Goal: Transaction & Acquisition: Purchase product/service

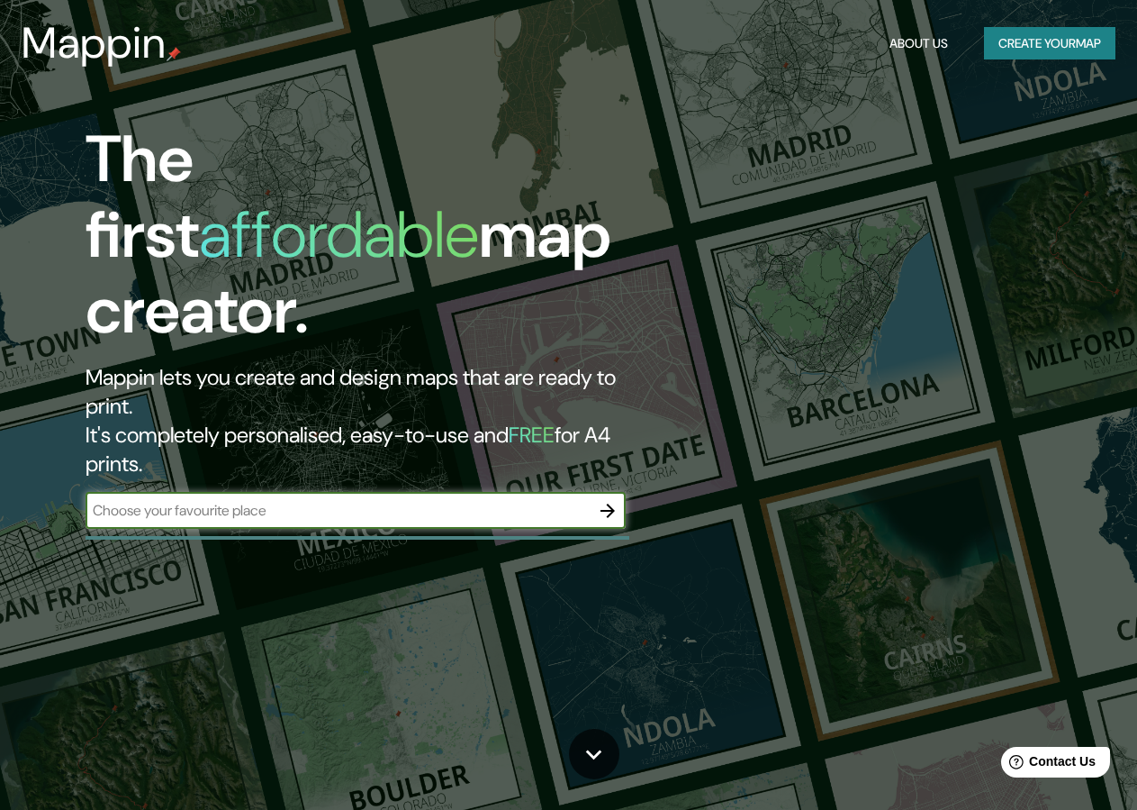
click at [621, 493] on button "button" at bounding box center [608, 511] width 36 height 36
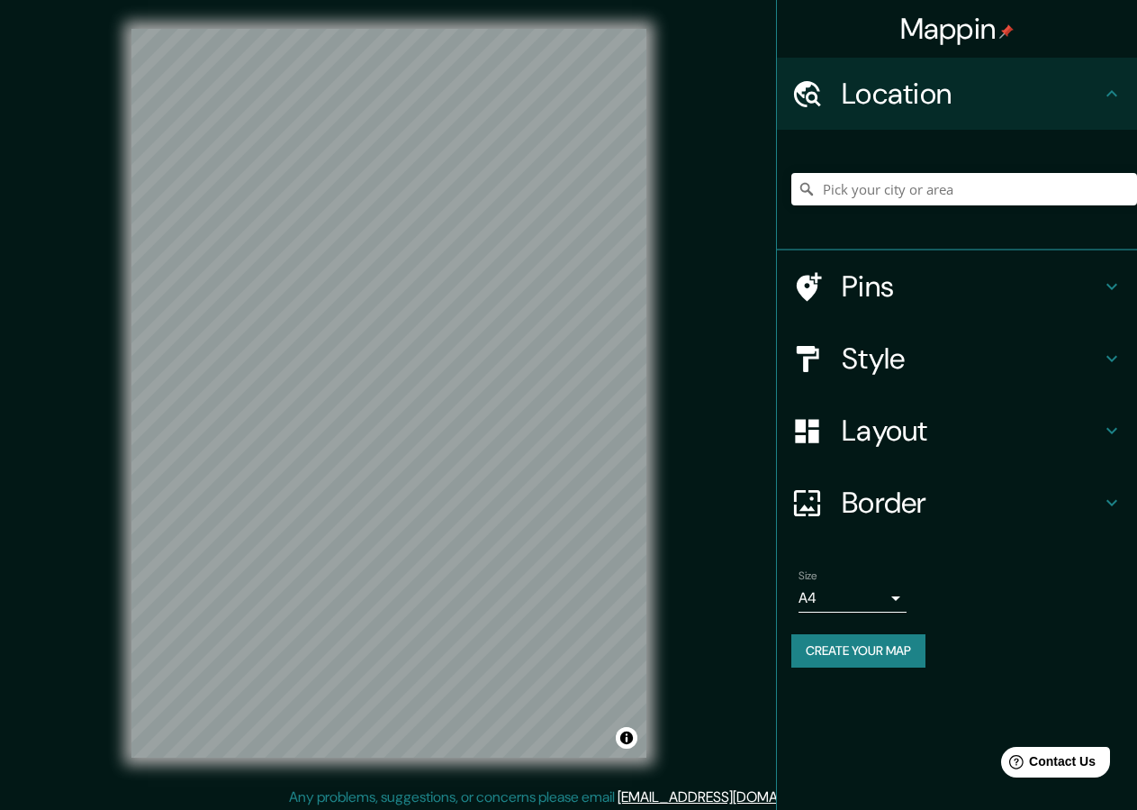
click at [923, 431] on h4 "Layout" at bounding box center [971, 430] width 259 height 36
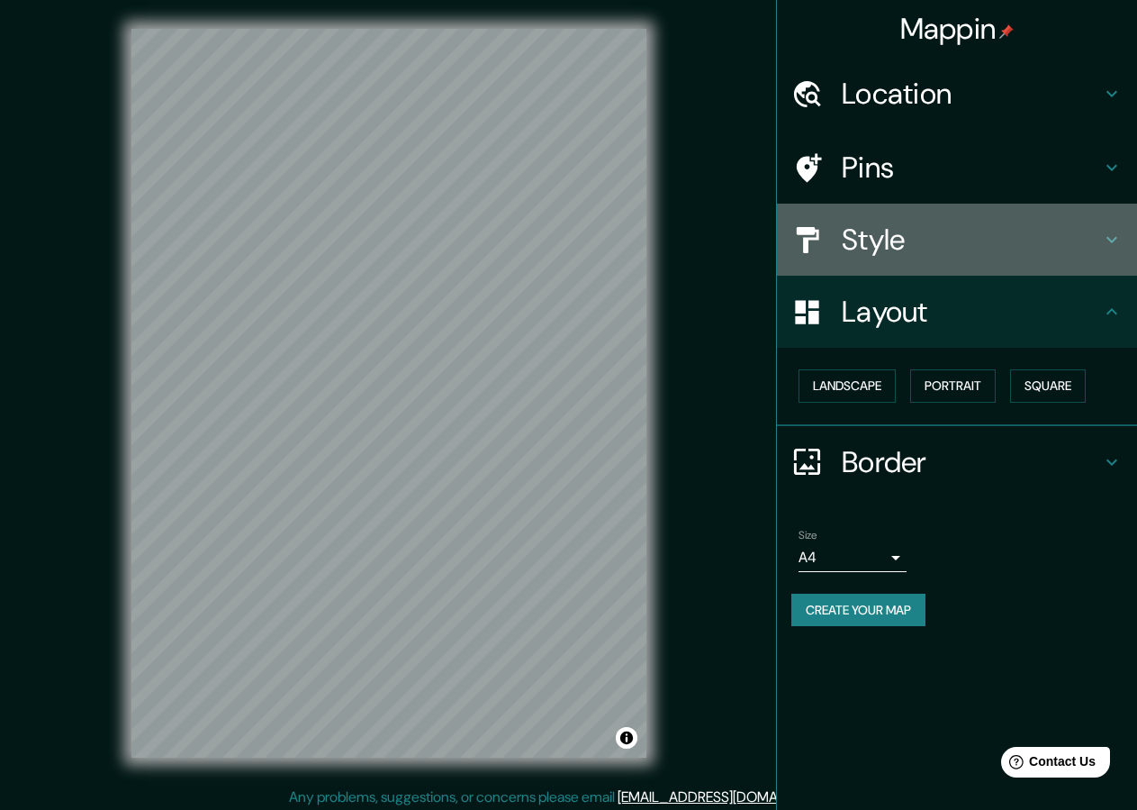
click at [942, 256] on h4 "Style" at bounding box center [971, 240] width 259 height 36
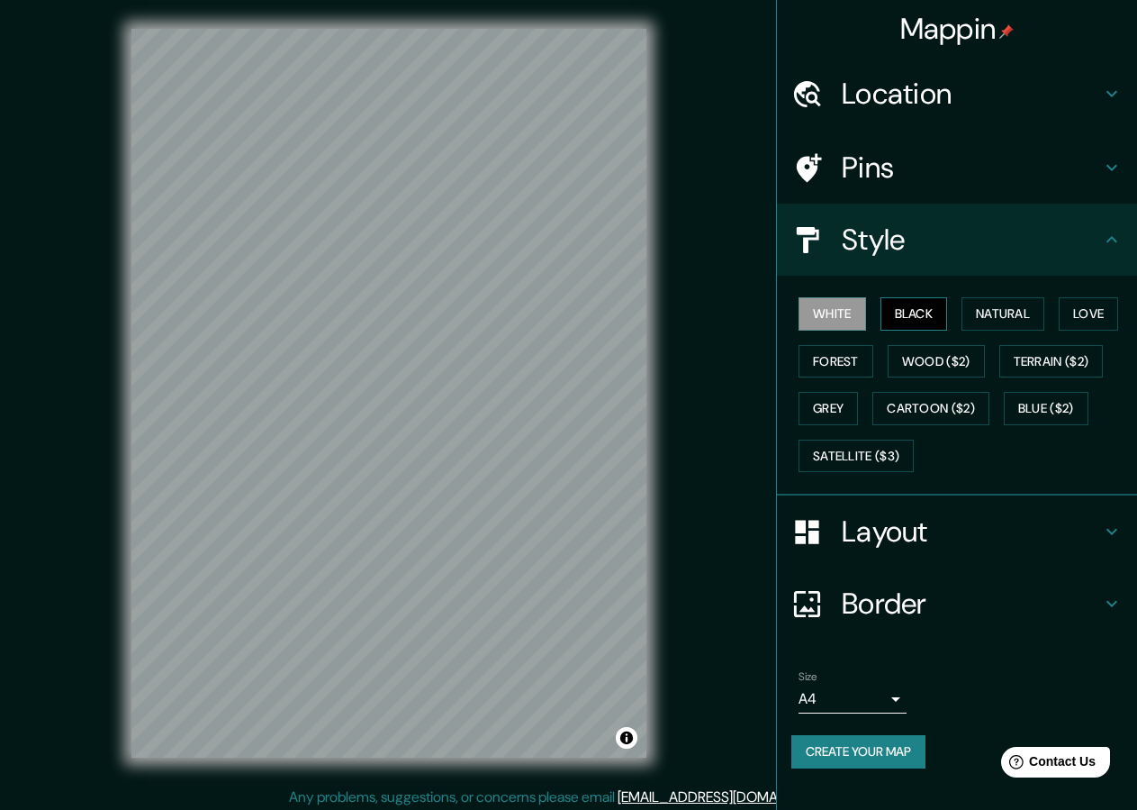
click at [929, 308] on button "Black" at bounding box center [915, 313] width 68 height 33
click at [864, 751] on button "Create your map" at bounding box center [859, 751] width 134 height 33
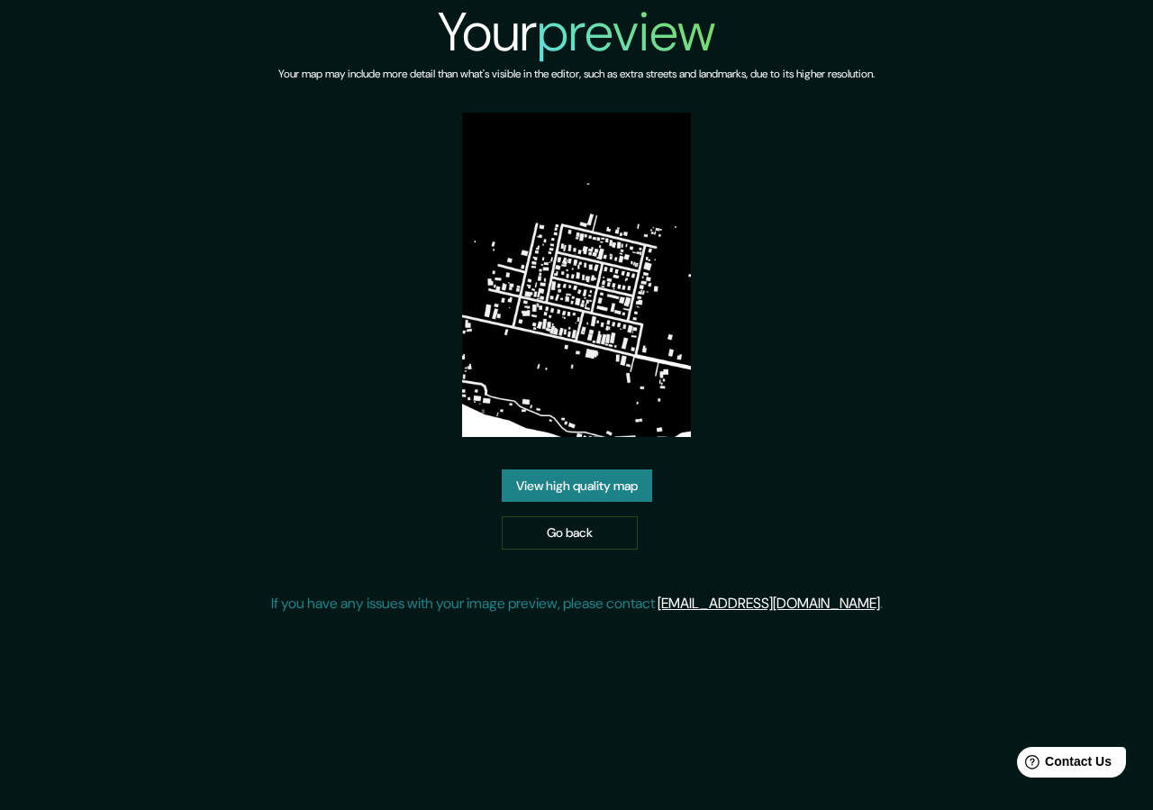
click at [599, 489] on link "View high quality map" at bounding box center [577, 485] width 150 height 33
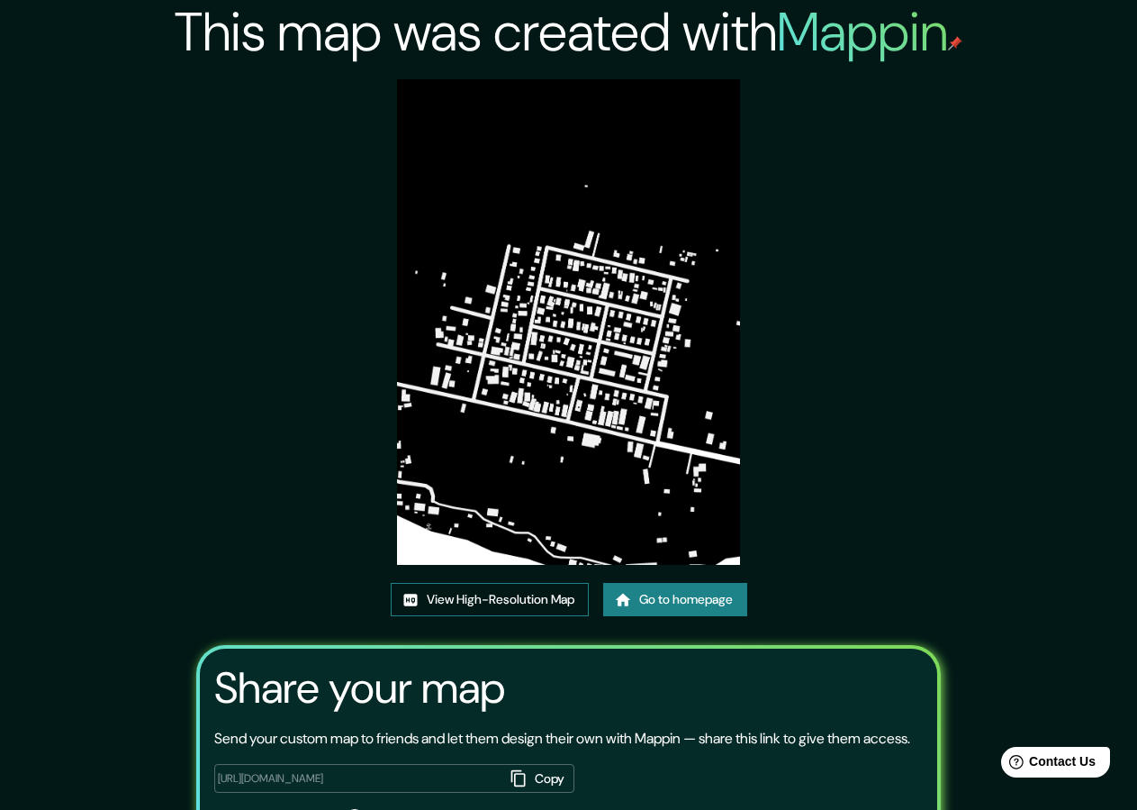
click at [470, 596] on link "View High-Resolution Map" at bounding box center [490, 599] width 198 height 33
click at [676, 605] on link "Go to homepage" at bounding box center [675, 599] width 144 height 33
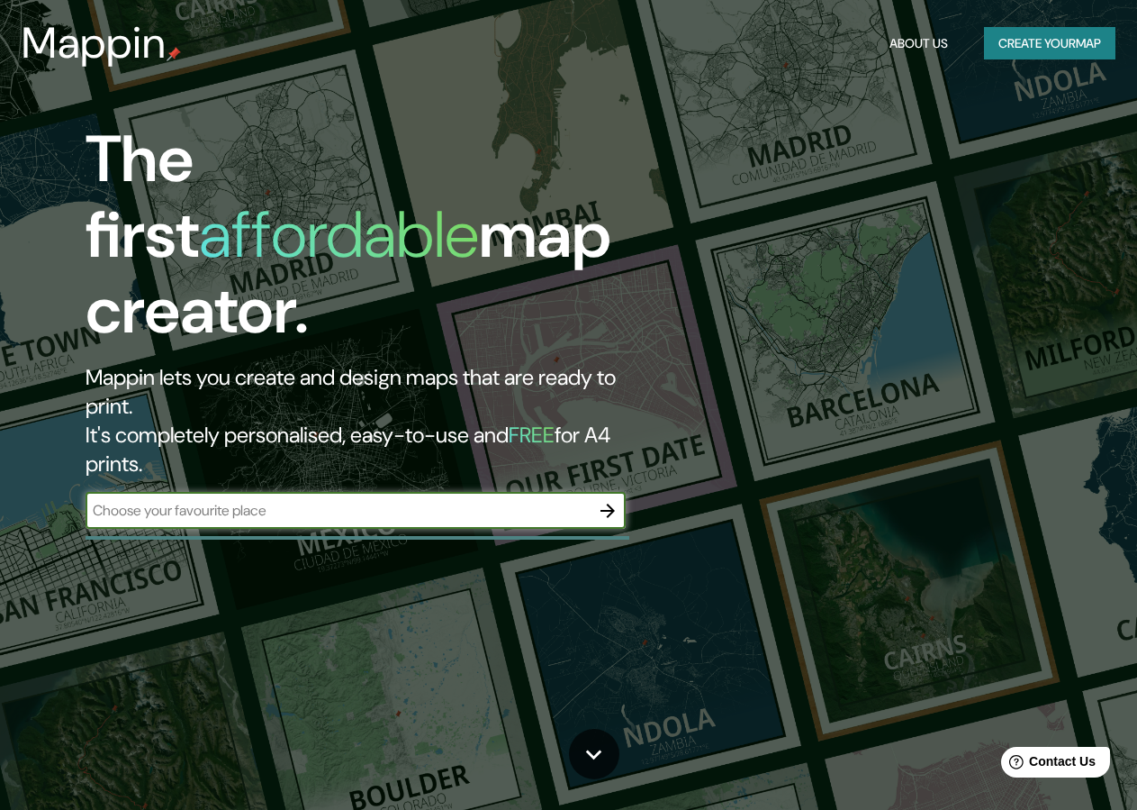
click at [607, 503] on icon "button" at bounding box center [608, 510] width 14 height 14
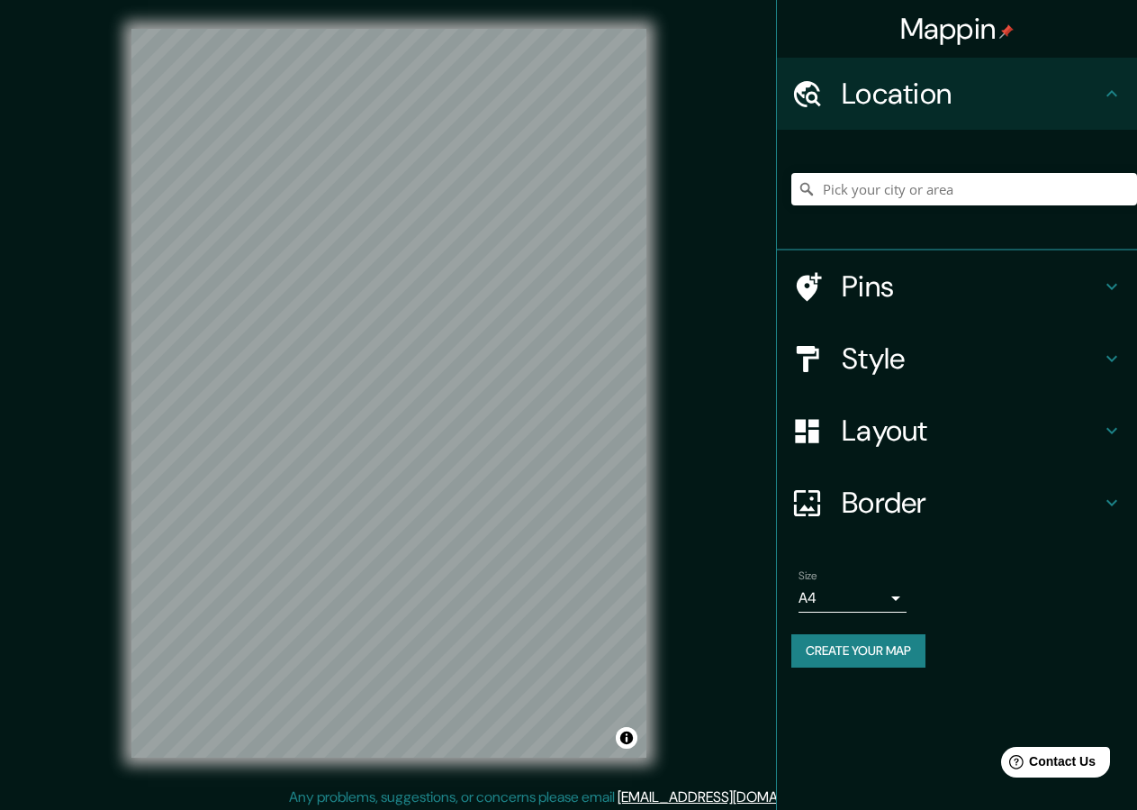
click at [867, 361] on h4 "Style" at bounding box center [971, 358] width 259 height 36
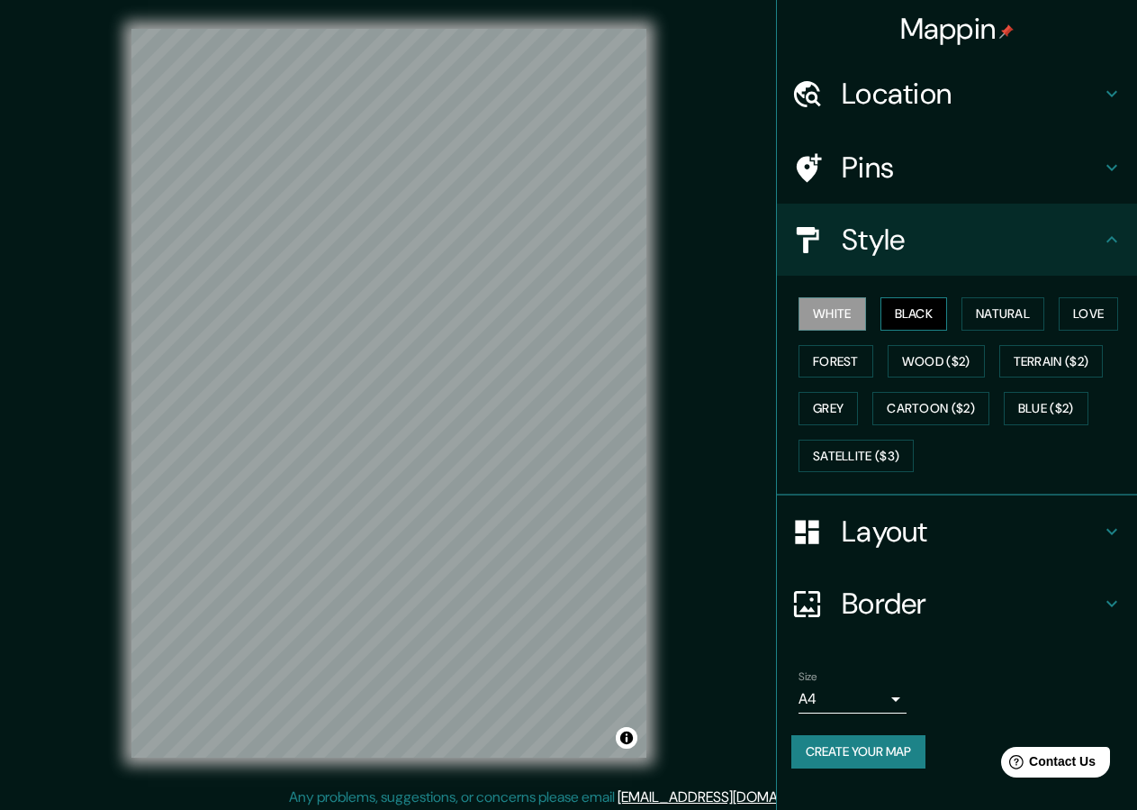
click at [925, 316] on button "Black" at bounding box center [915, 313] width 68 height 33
click at [908, 754] on button "Create your map" at bounding box center [859, 751] width 134 height 33
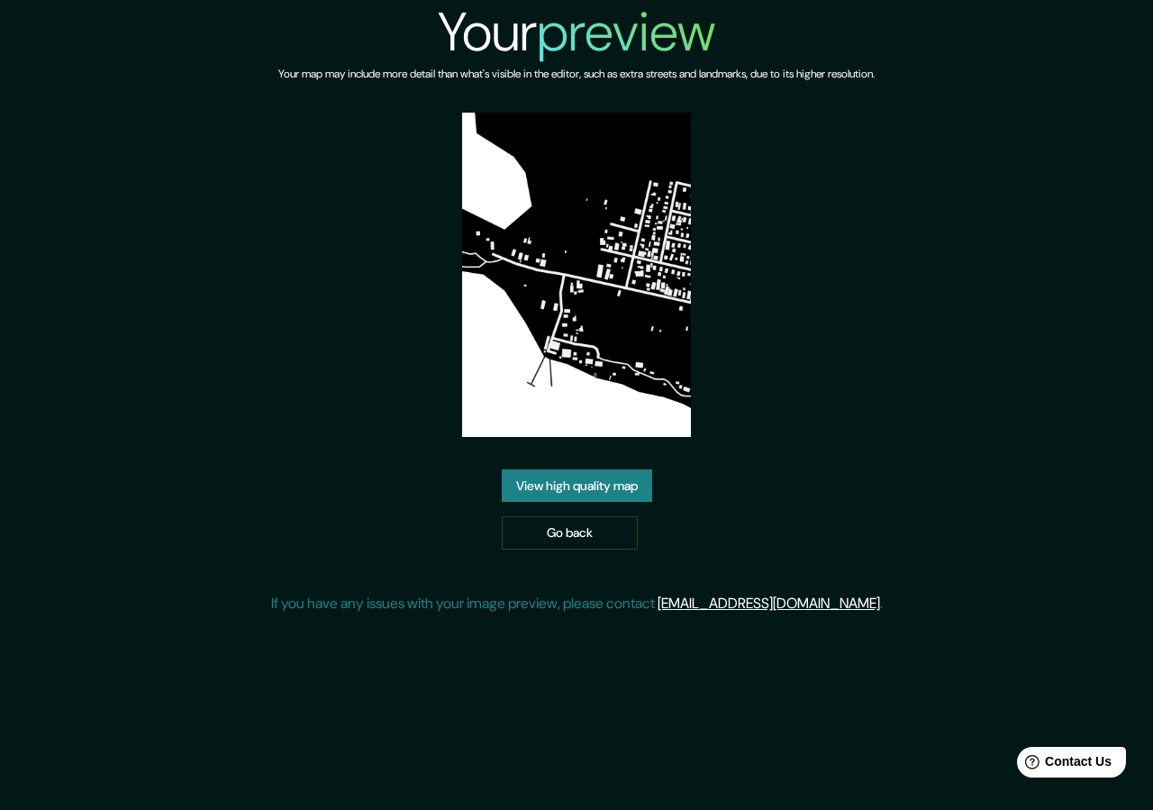
click at [569, 492] on link "View high quality map" at bounding box center [577, 485] width 150 height 33
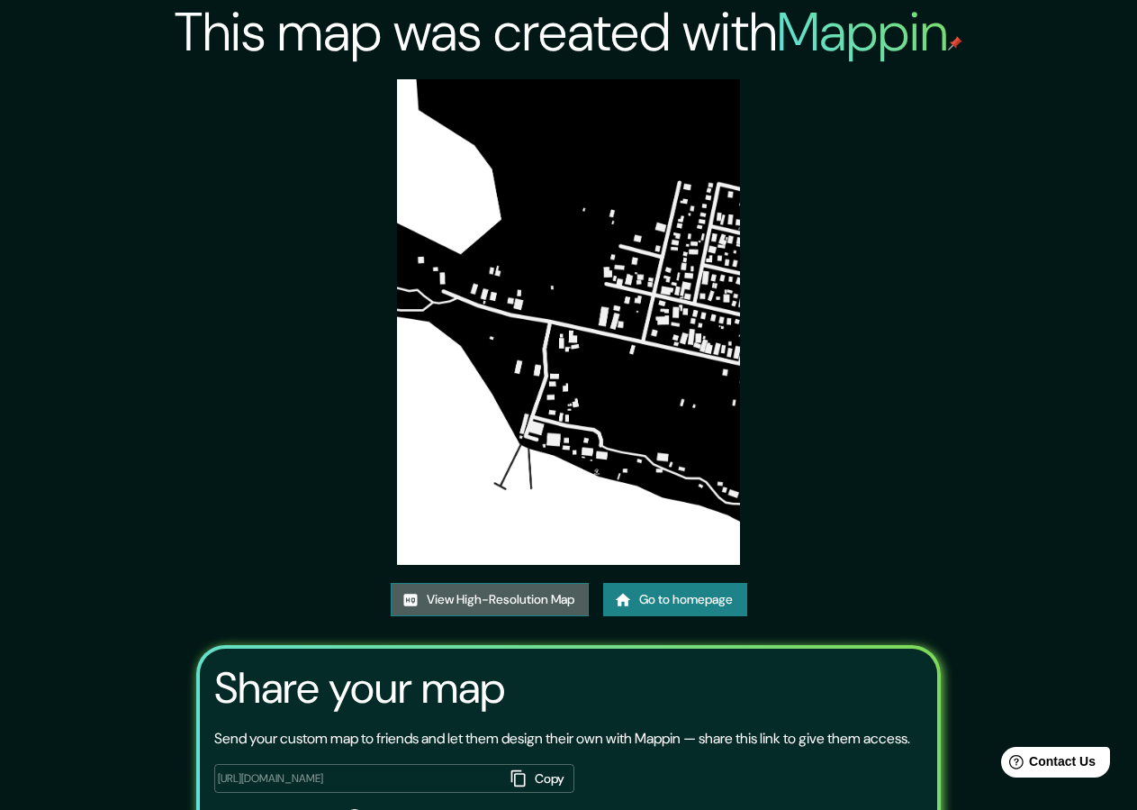
click at [495, 596] on link "View High-Resolution Map" at bounding box center [490, 599] width 198 height 33
click at [666, 597] on link "Go to homepage" at bounding box center [675, 599] width 144 height 33
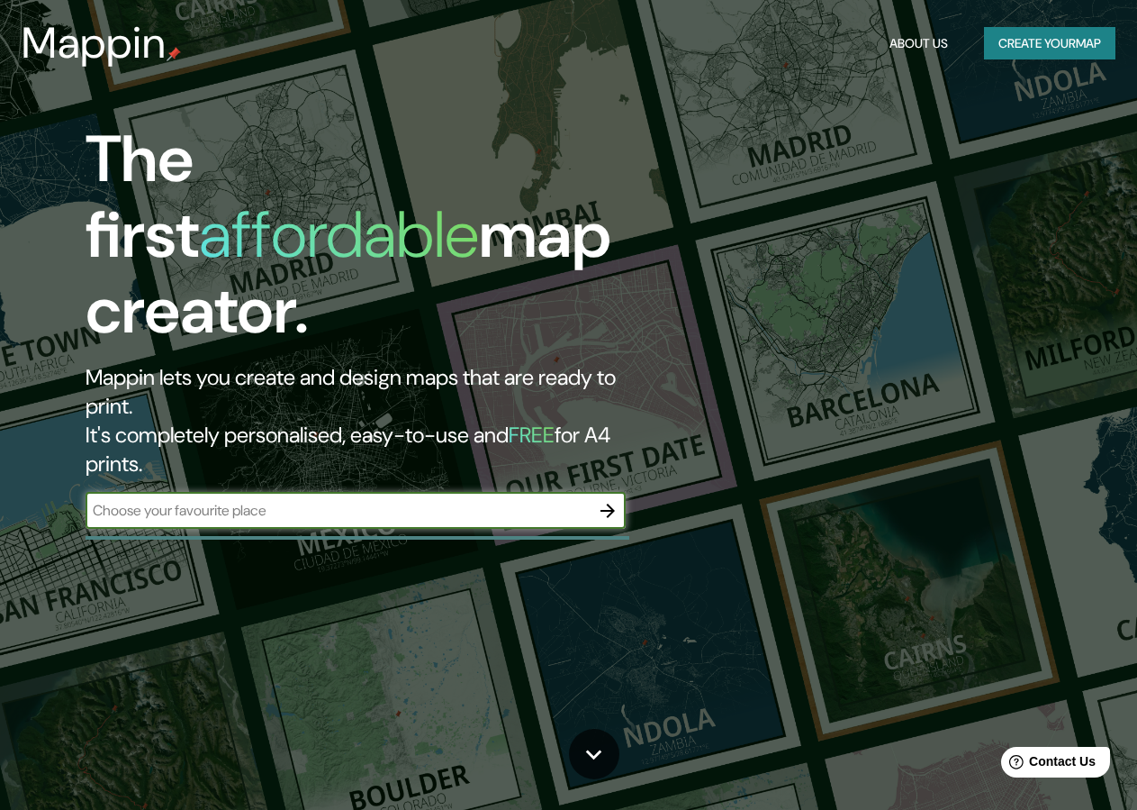
click at [614, 500] on icon "button" at bounding box center [608, 511] width 22 height 22
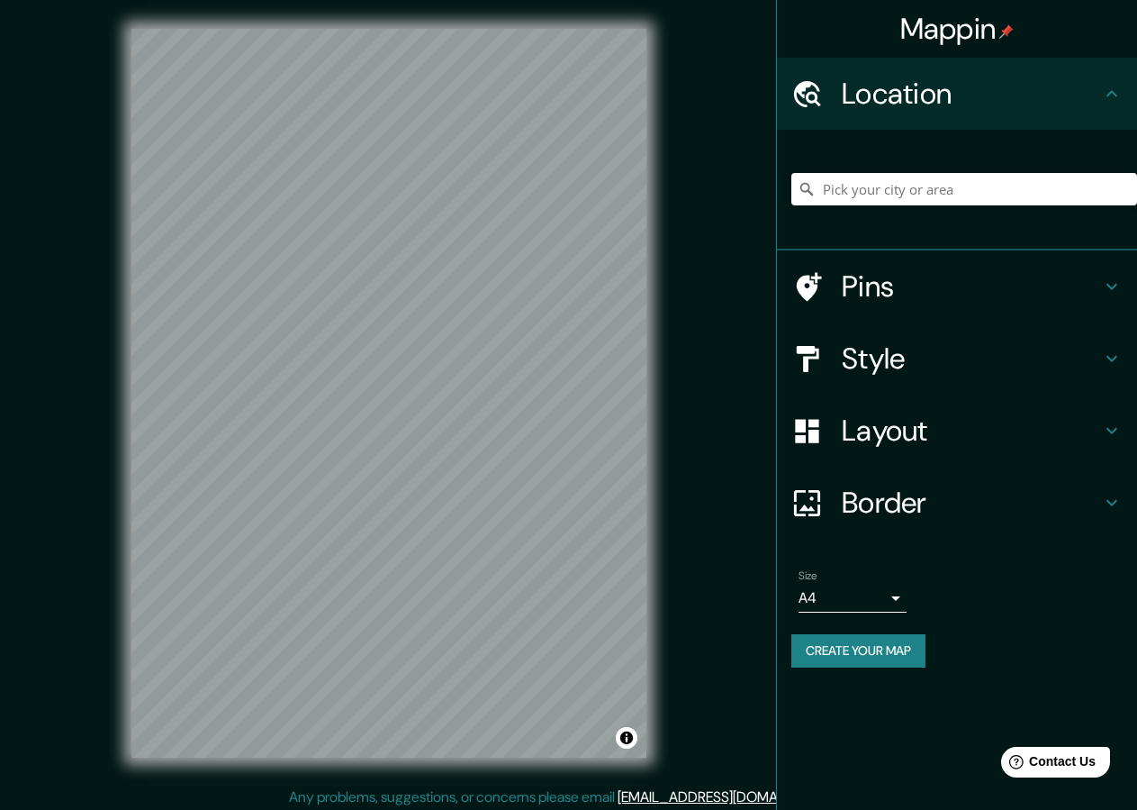
click at [861, 654] on button "Create your map" at bounding box center [859, 650] width 134 height 33
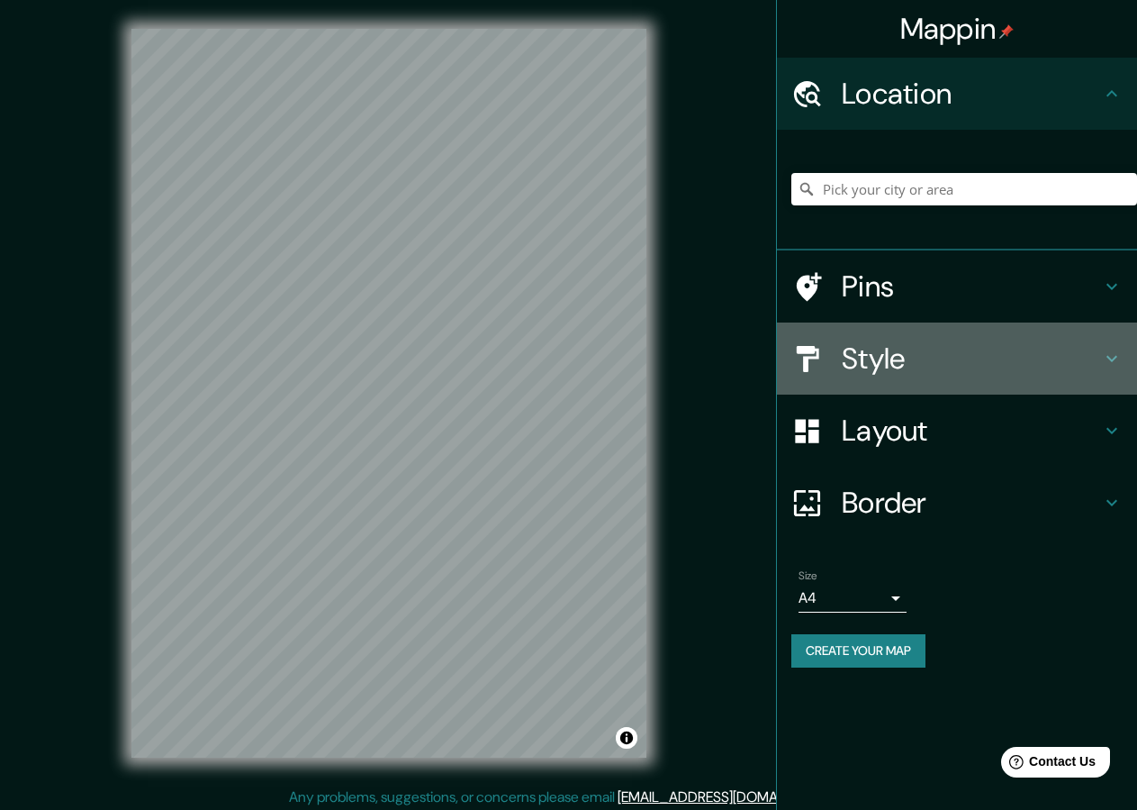
click at [900, 360] on h4 "Style" at bounding box center [971, 358] width 259 height 36
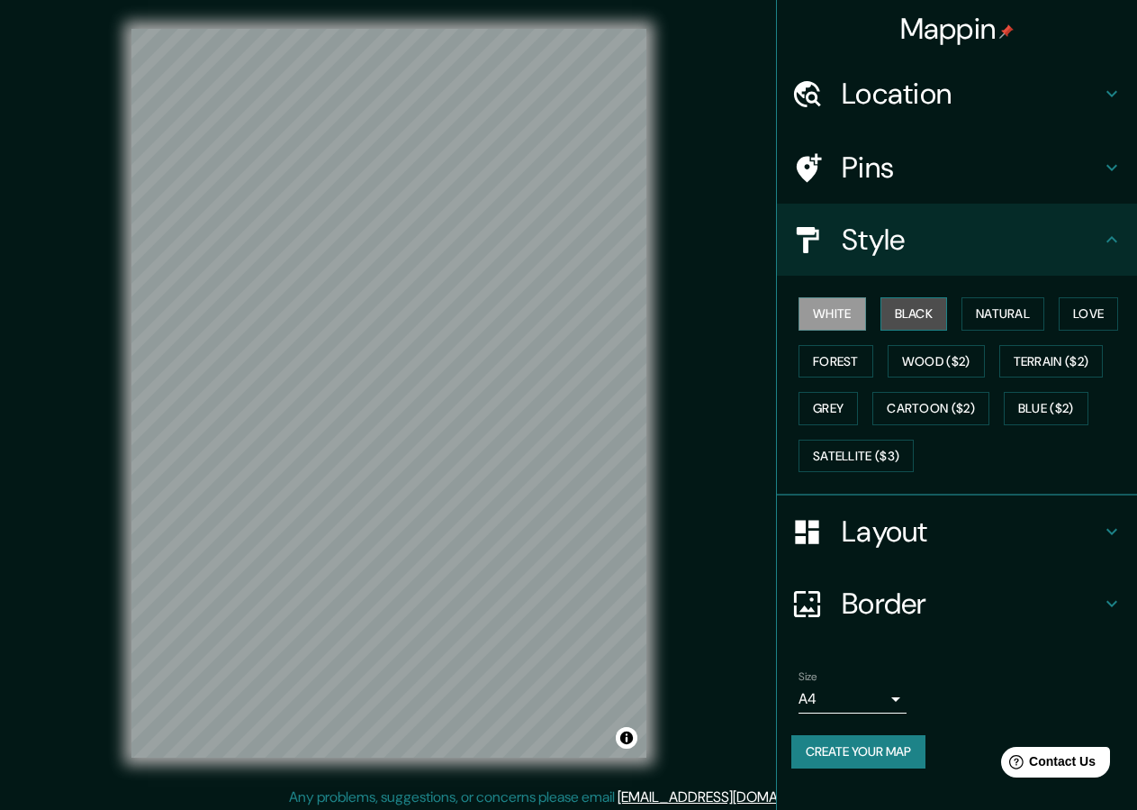
click at [923, 317] on button "Black" at bounding box center [915, 313] width 68 height 33
click at [877, 752] on button "Create your map" at bounding box center [859, 751] width 134 height 33
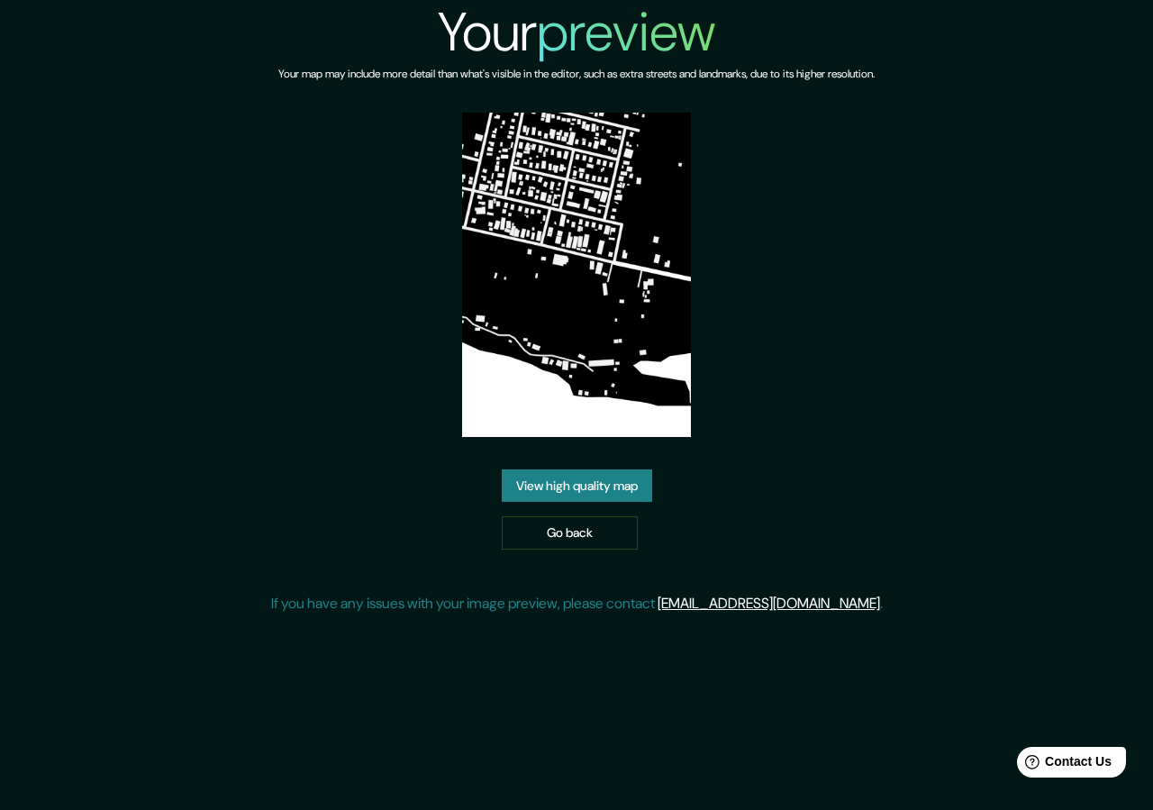
click at [583, 491] on link "View high quality map" at bounding box center [577, 485] width 150 height 33
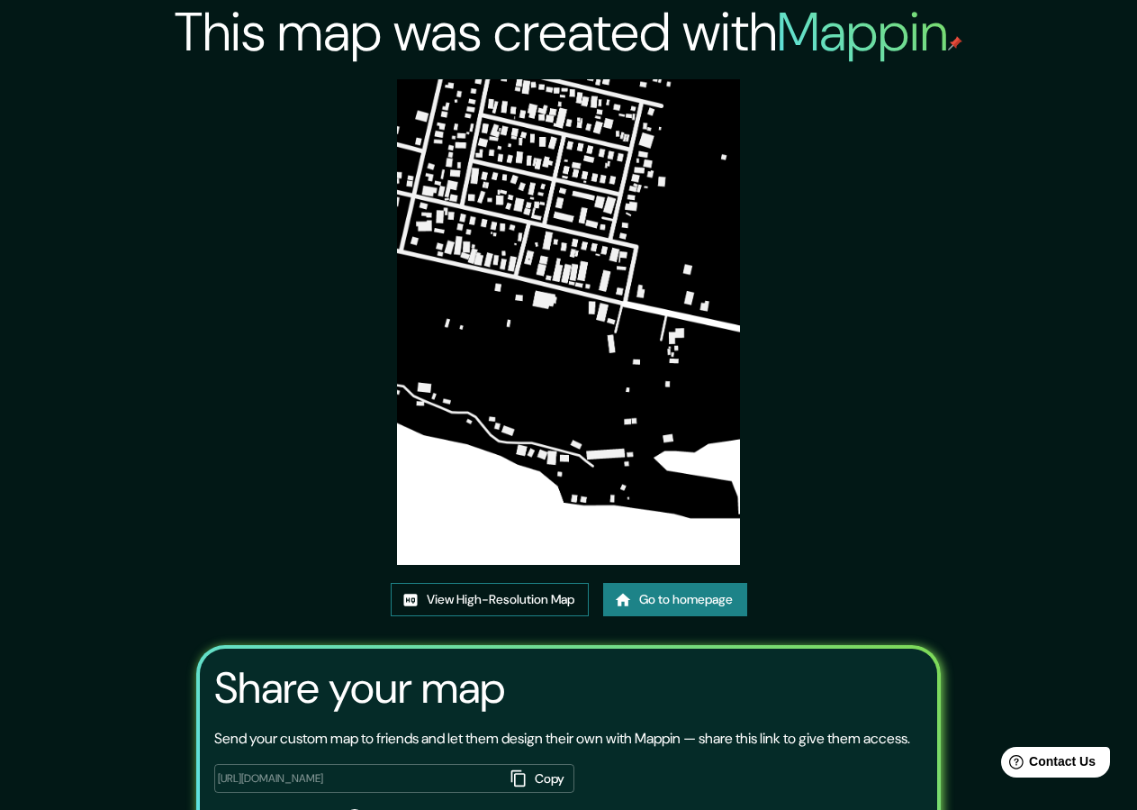
click at [570, 599] on link "View High-Resolution Map" at bounding box center [490, 599] width 198 height 33
click at [678, 596] on link "Go to homepage" at bounding box center [675, 599] width 144 height 33
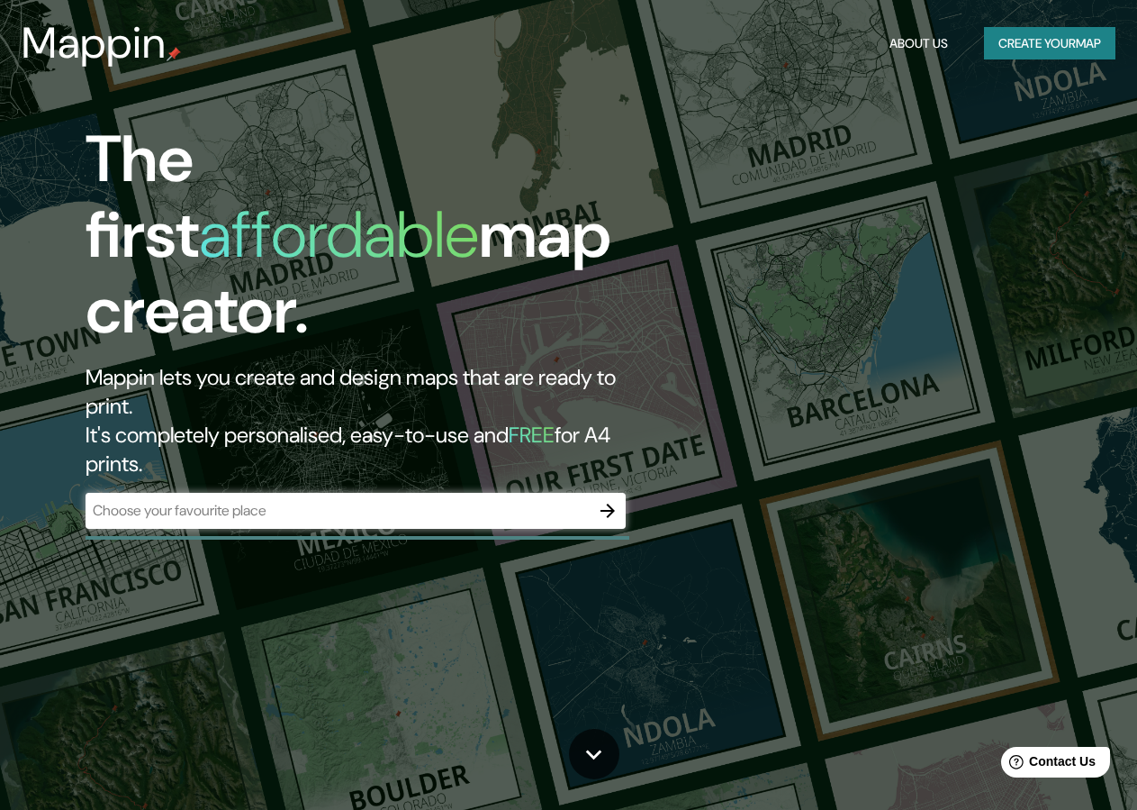
click at [613, 500] on icon "button" at bounding box center [608, 511] width 22 height 22
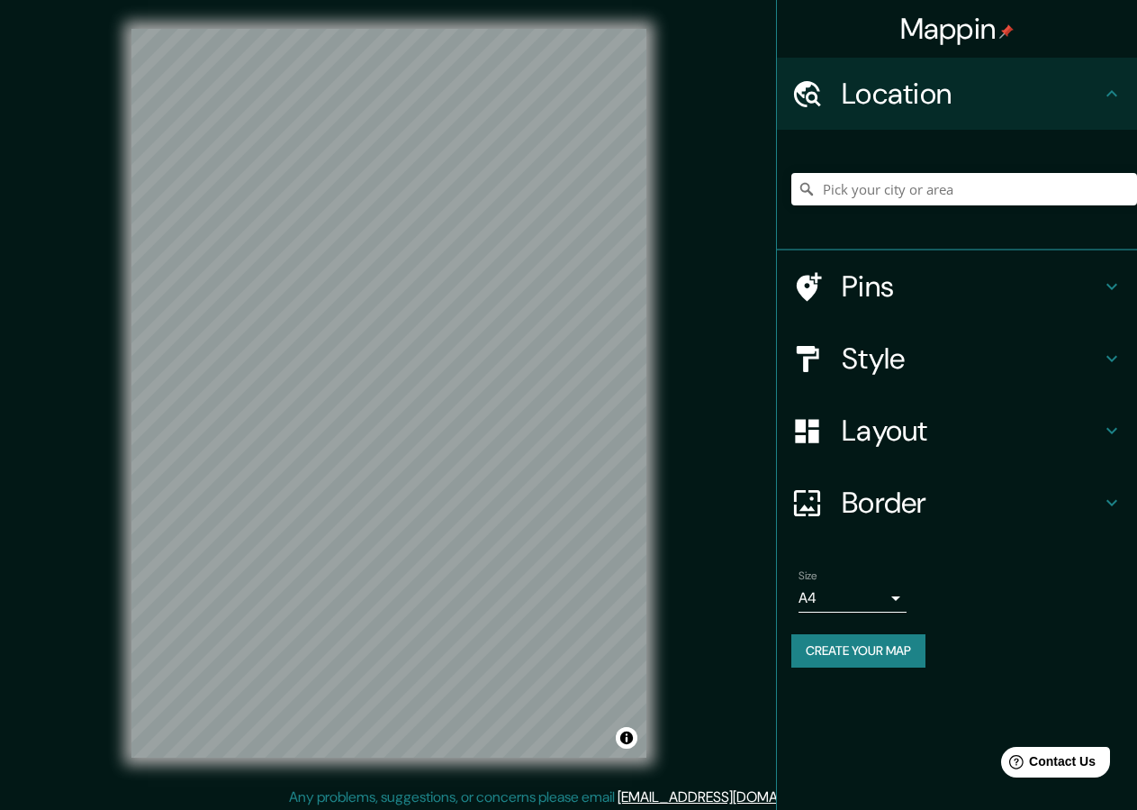
click at [684, 494] on div "Mappin Location Pins Style Layout Border Choose a border. Hint : you can make l…" at bounding box center [568, 407] width 1137 height 815
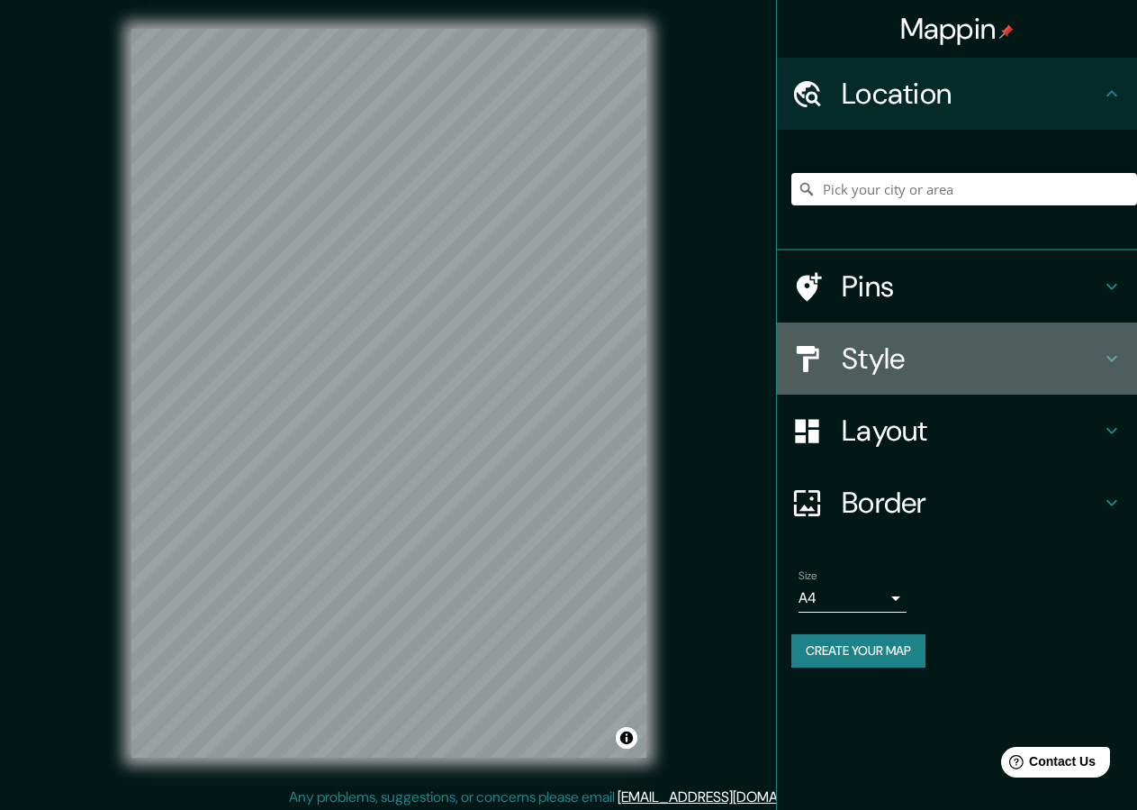
click at [894, 365] on h4 "Style" at bounding box center [971, 358] width 259 height 36
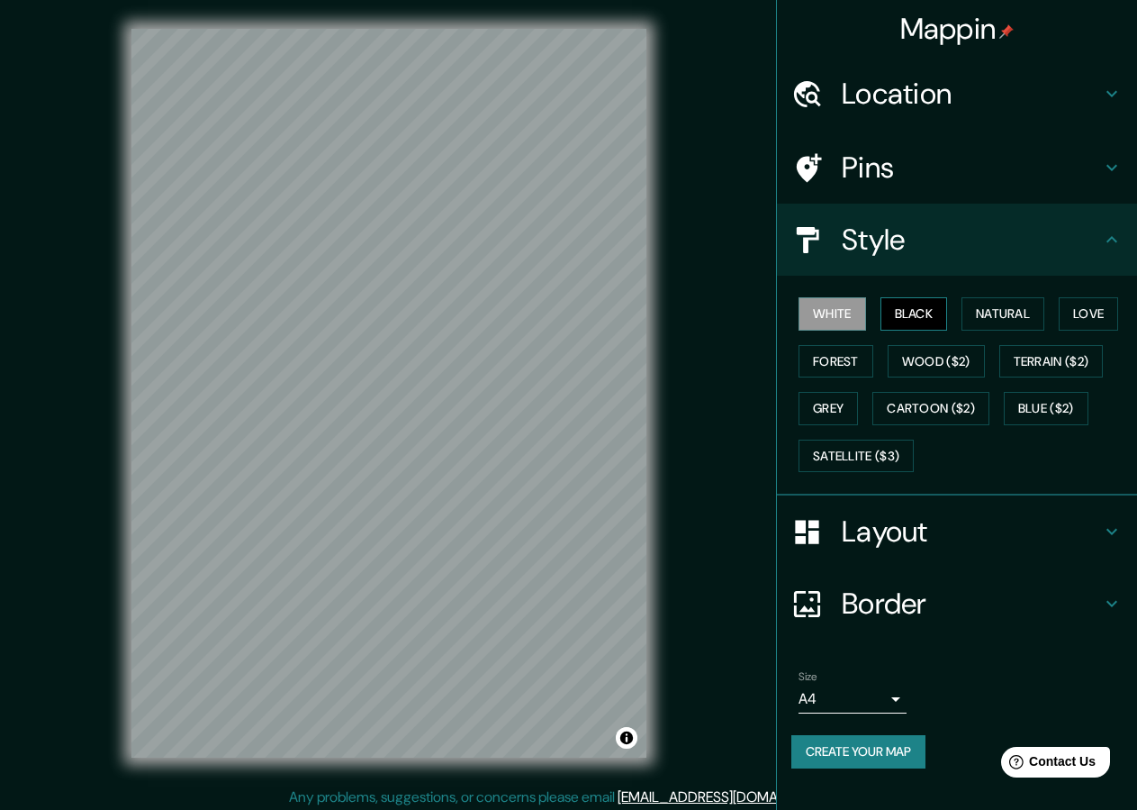
click at [939, 318] on button "Black" at bounding box center [915, 313] width 68 height 33
click at [847, 747] on button "Create your map" at bounding box center [859, 751] width 134 height 33
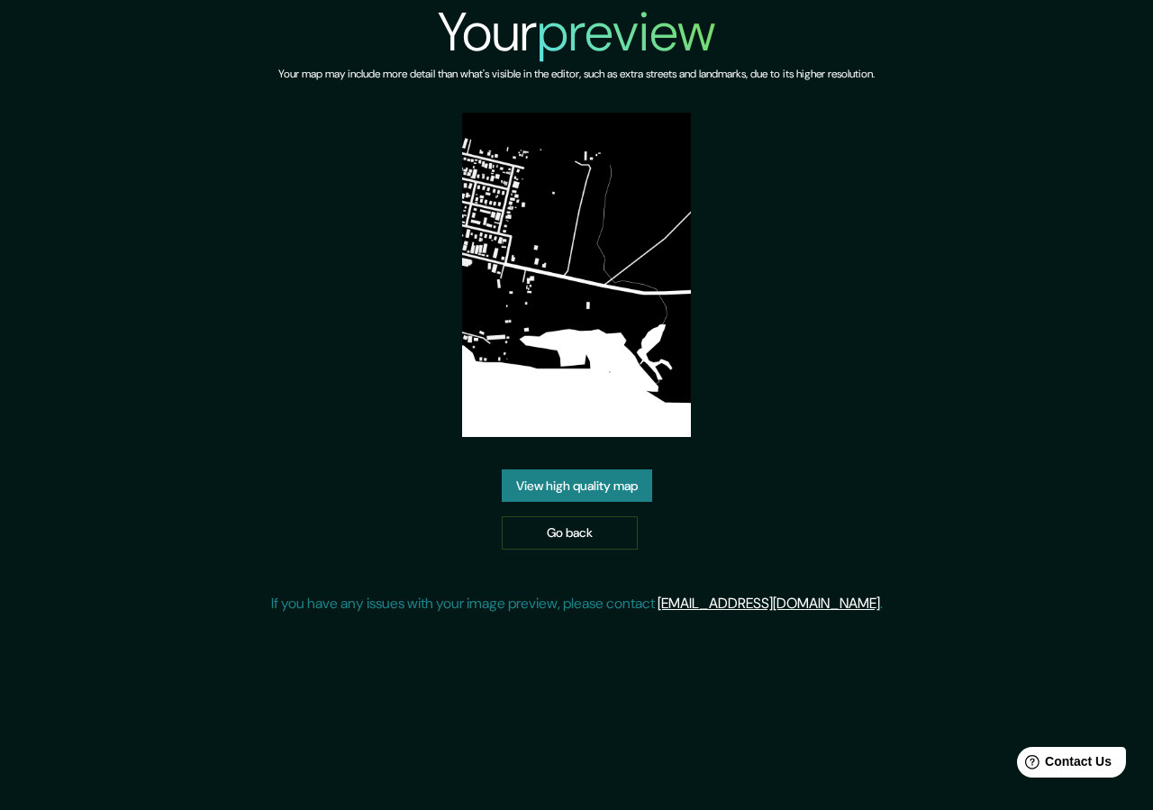
click at [598, 492] on link "View high quality map" at bounding box center [577, 485] width 150 height 33
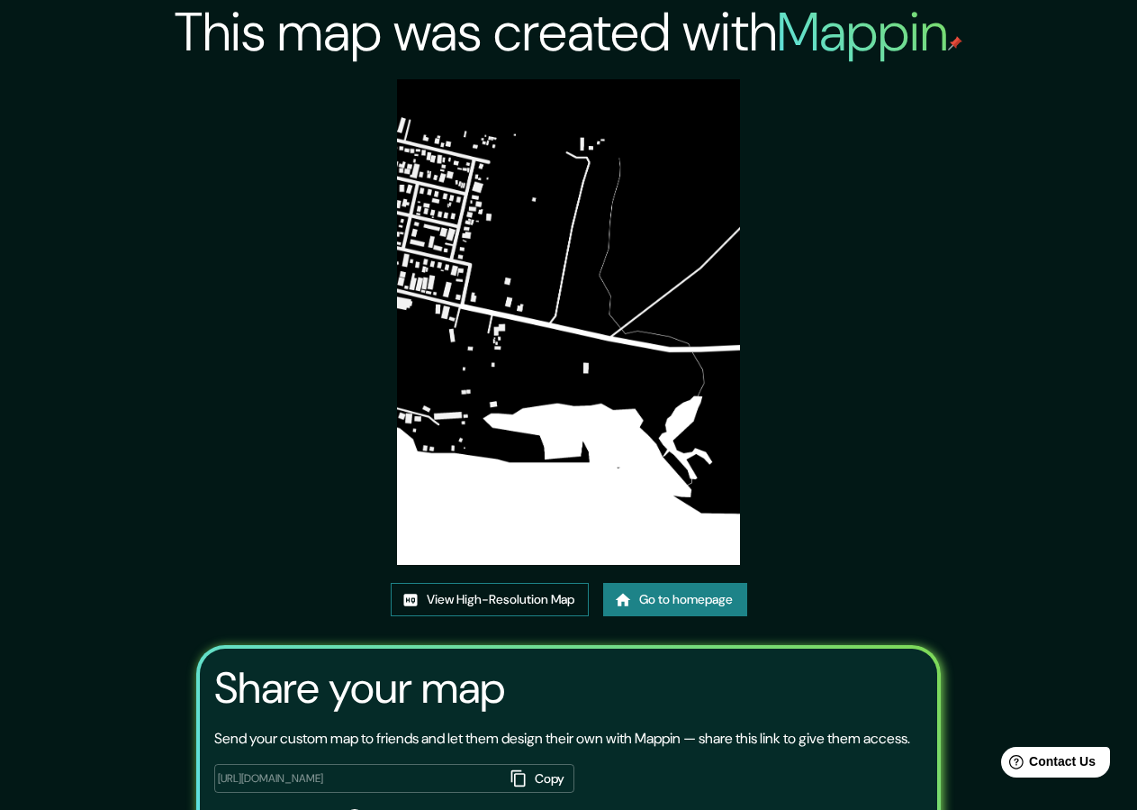
click at [513, 588] on link "View High-Resolution Map" at bounding box center [490, 599] width 198 height 33
